Goal: Find contact information: Obtain details needed to contact an individual or organization

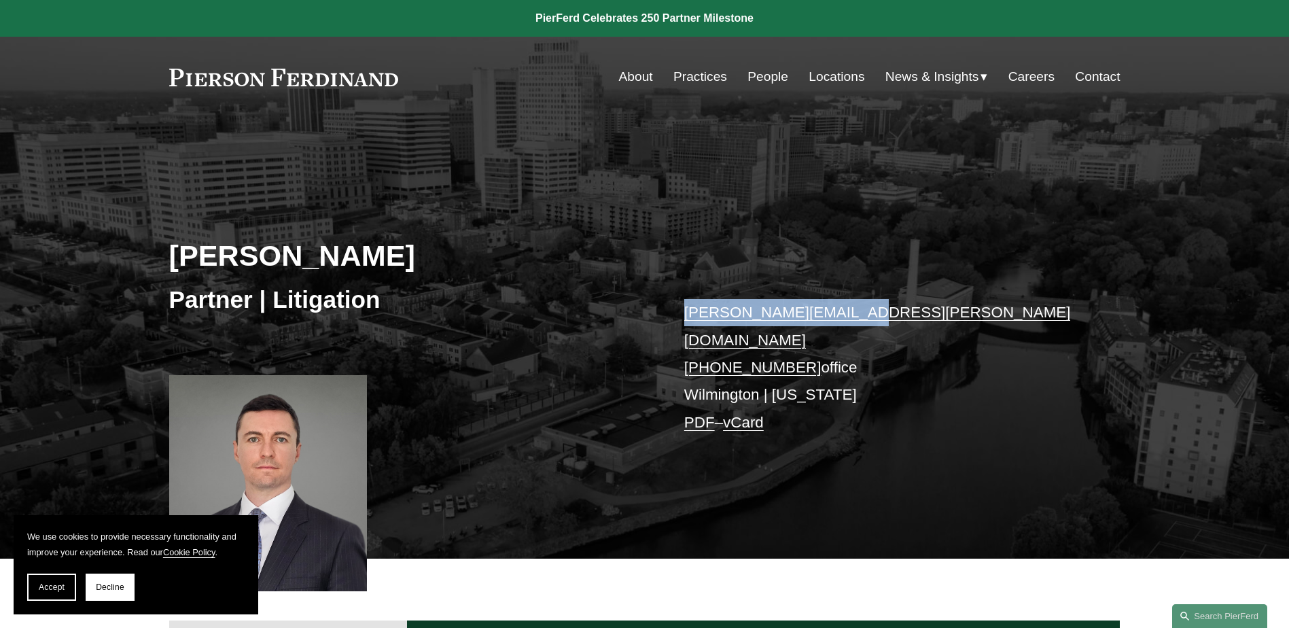
drag, startPoint x: 846, startPoint y: 310, endPoint x: 674, endPoint y: 315, distance: 171.4
click at [674, 315] on div "Carl D. Neff Partner | Litigation carl.neff@pierferd.com +1.302.482.4244 office…" at bounding box center [644, 357] width 1289 height 403
copy link "carl.neff@pierferd.com"
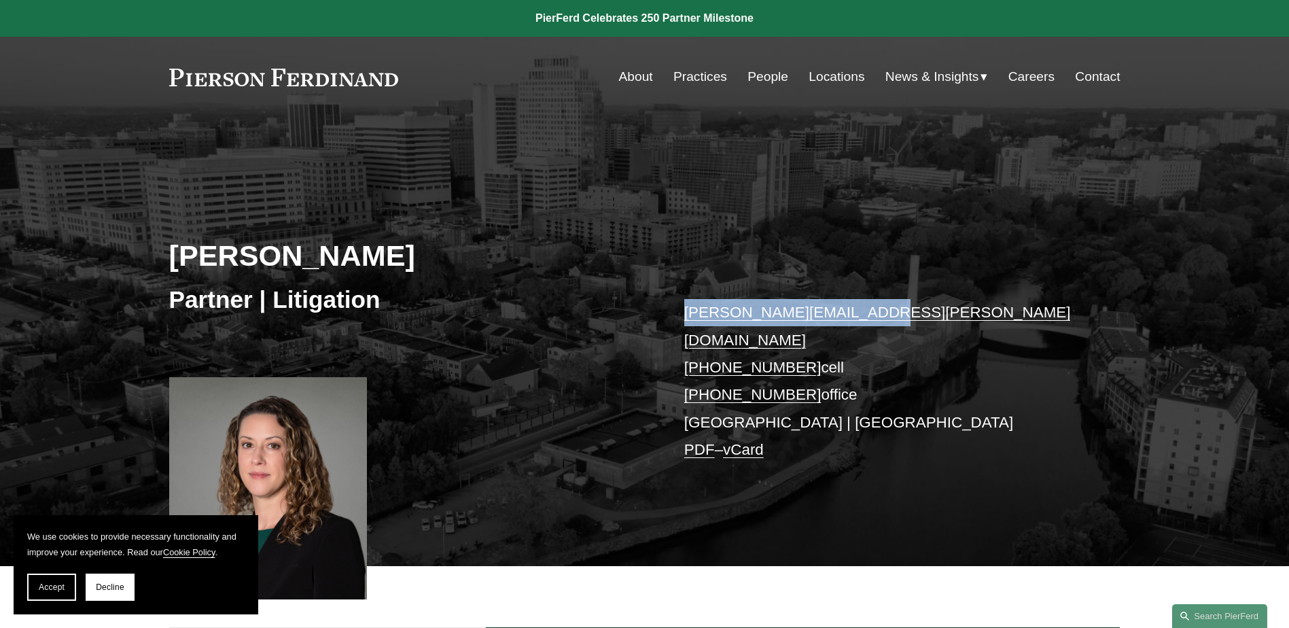
drag, startPoint x: 905, startPoint y: 309, endPoint x: 663, endPoint y: 311, distance: 242.0
click at [663, 311] on div "[PERSON_NAME] Partner | Litigation [PERSON_NAME][EMAIL_ADDRESS][PERSON_NAME][DO…" at bounding box center [644, 361] width 1289 height 410
copy div "[PERSON_NAME][EMAIL_ADDRESS][PERSON_NAME][DOMAIN_NAME]"
